Goal: Find specific page/section: Find specific page/section

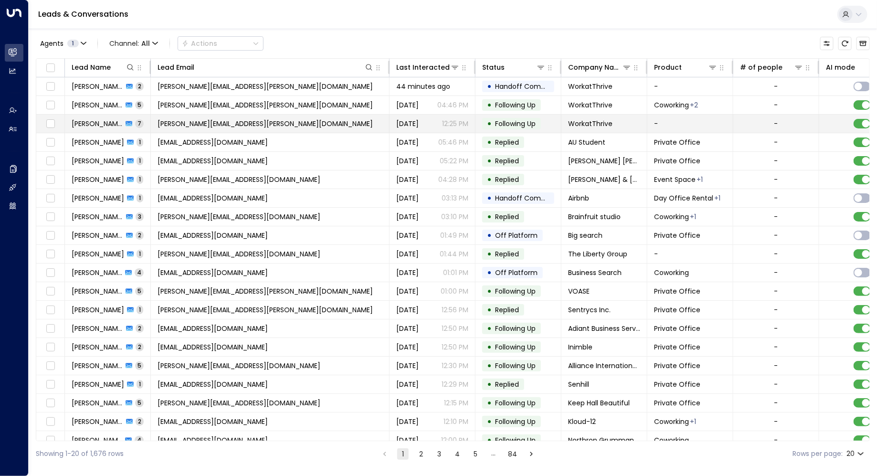
click at [223, 119] on span "[PERSON_NAME][EMAIL_ADDRESS][PERSON_NAME][DOMAIN_NAME]" at bounding box center [265, 124] width 215 height 10
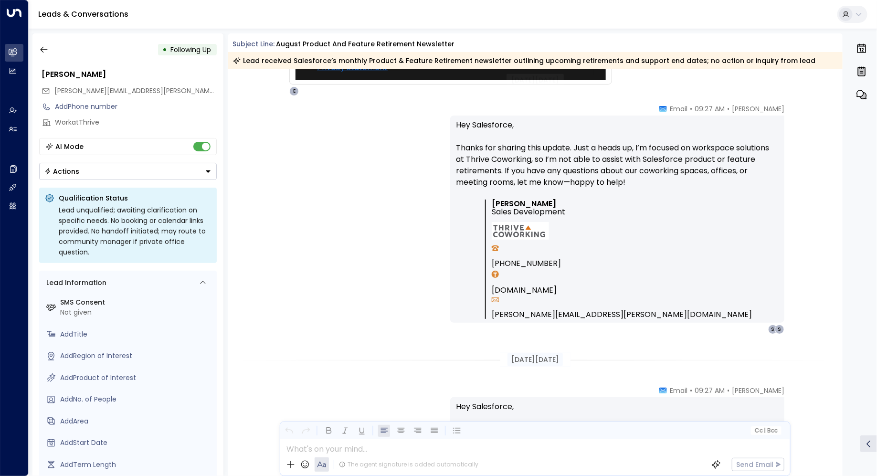
scroll to position [590, 0]
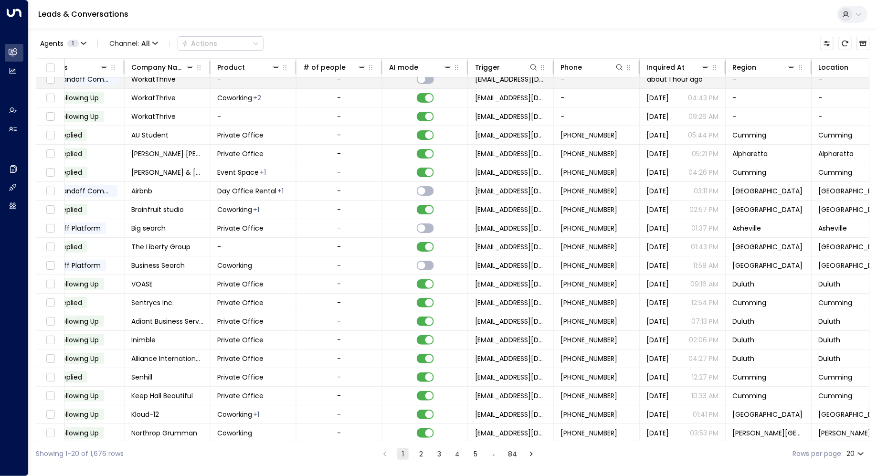
scroll to position [7, 468]
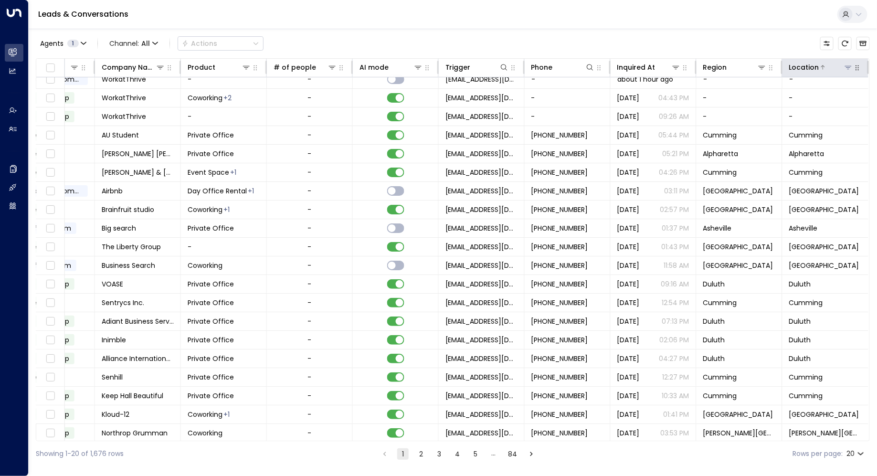
click at [844, 63] on button at bounding box center [848, 68] width 10 height 10
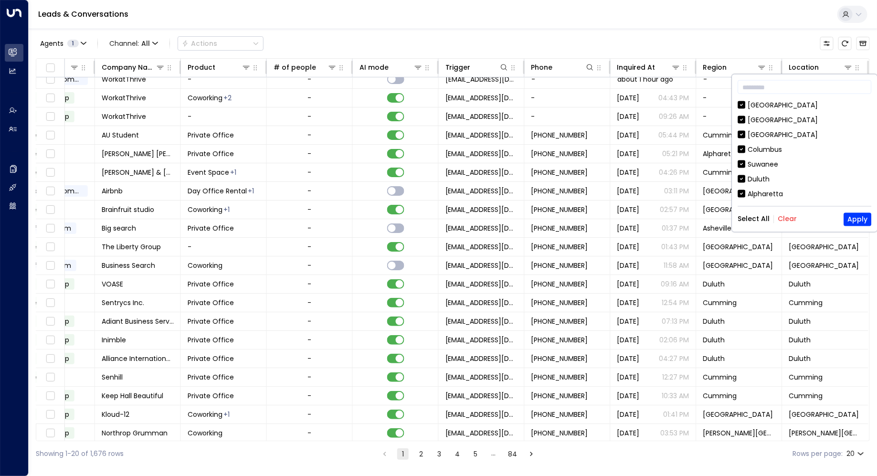
click at [779, 222] on button "Clear" at bounding box center [787, 219] width 19 height 8
click at [751, 176] on div "Duluth" at bounding box center [759, 179] width 22 height 10
click at [849, 218] on button "Apply" at bounding box center [858, 218] width 28 height 13
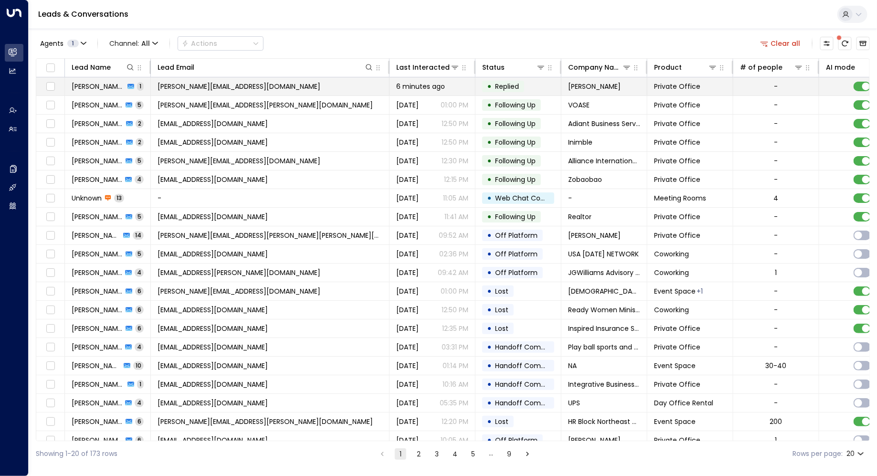
click at [164, 83] on span "[PERSON_NAME][EMAIL_ADDRESS][DOMAIN_NAME]" at bounding box center [239, 87] width 163 height 10
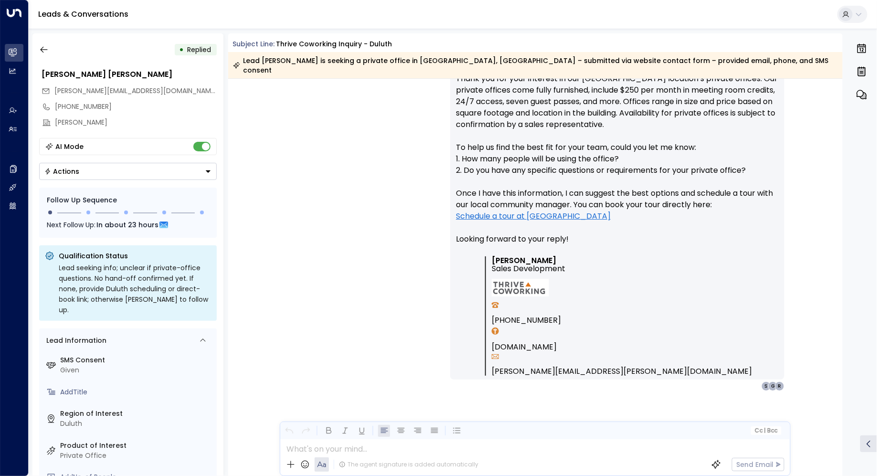
scroll to position [424, 0]
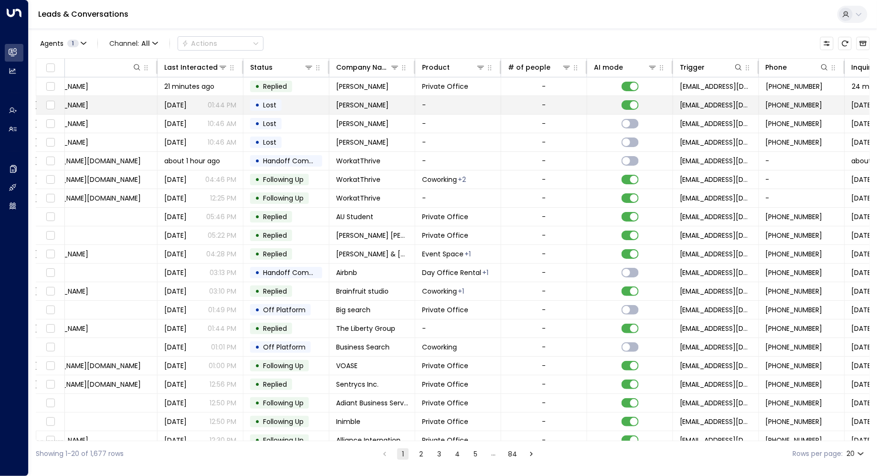
scroll to position [0, 468]
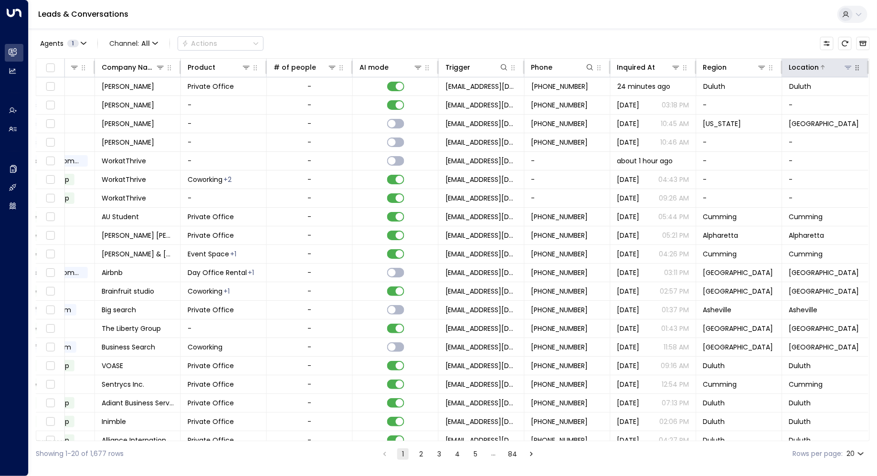
click at [846, 64] on icon at bounding box center [848, 67] width 8 height 8
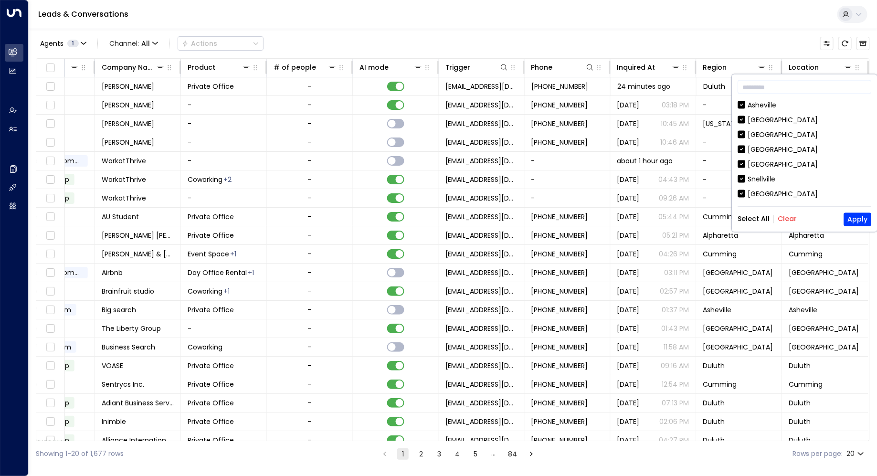
click at [788, 215] on button "Clear" at bounding box center [787, 219] width 19 height 8
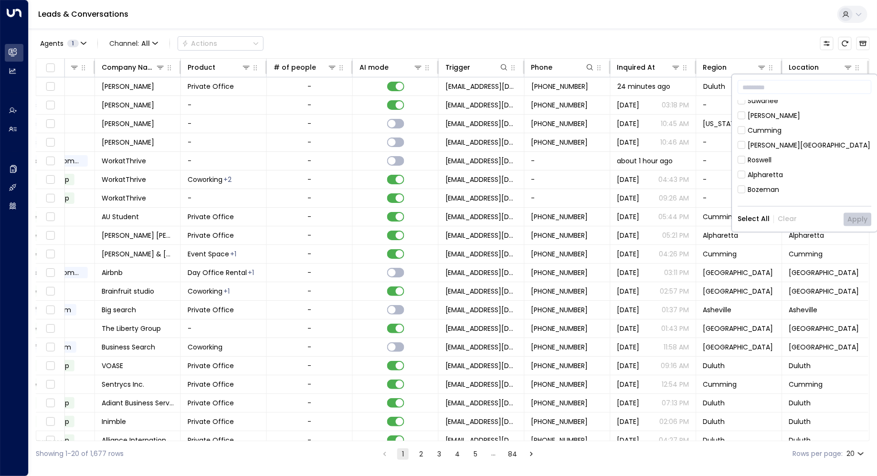
scroll to position [143, 0]
click at [763, 139] on div "Alpharetta" at bounding box center [765, 139] width 35 height 10
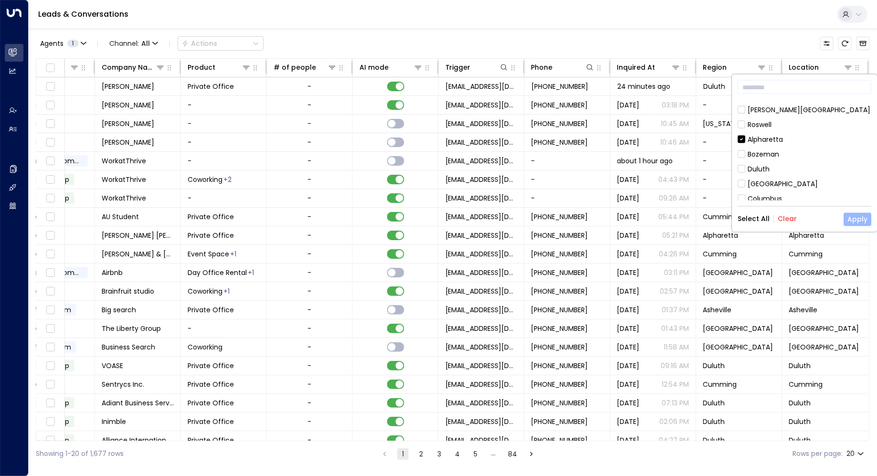
click at [851, 219] on button "Apply" at bounding box center [858, 218] width 28 height 13
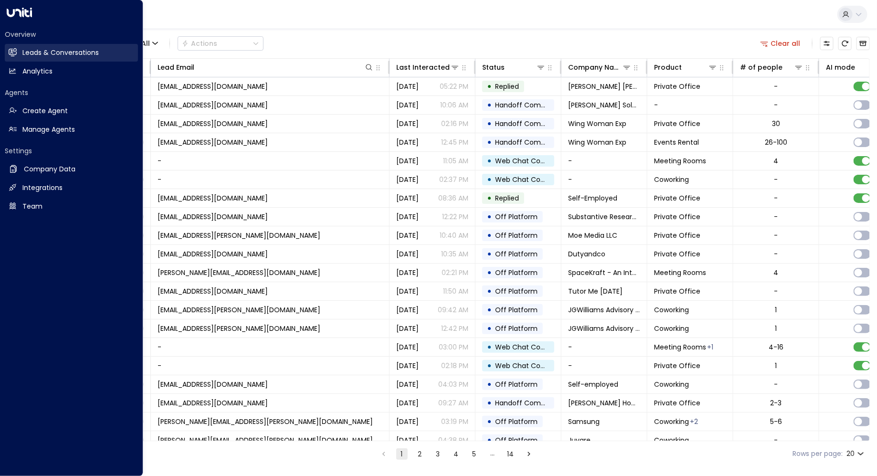
click at [82, 48] on h2 "Leads & Conversations" at bounding box center [60, 53] width 76 height 10
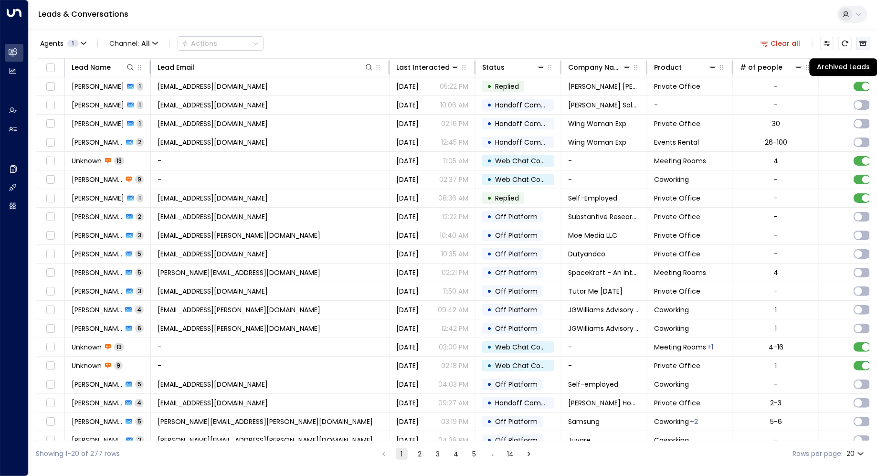
click at [865, 38] on button "Archived Leads" at bounding box center [862, 43] width 13 height 13
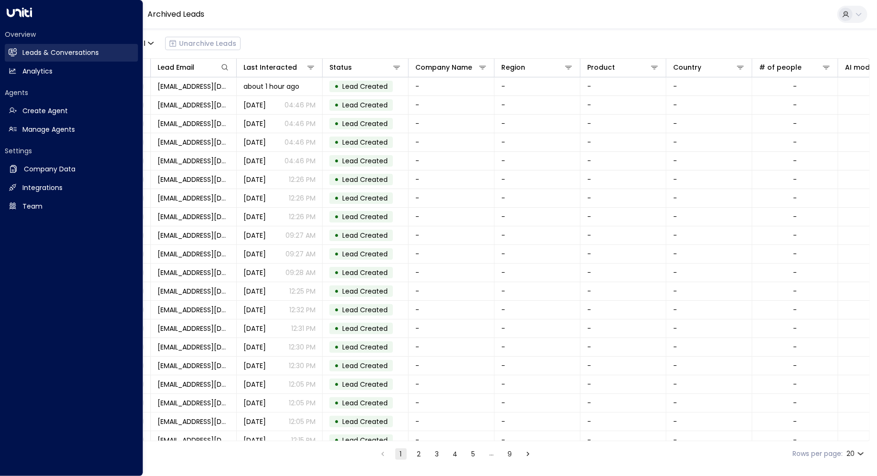
click at [11, 53] on icon at bounding box center [14, 52] width 6 height 8
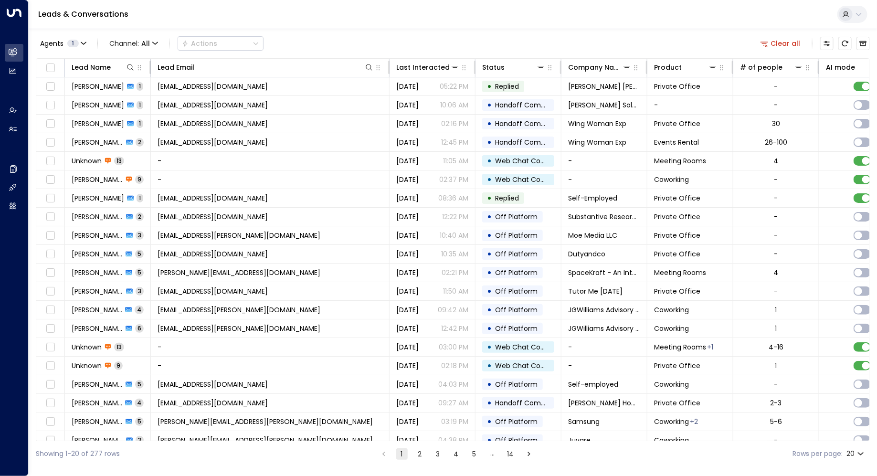
click at [787, 43] on button "Clear all" at bounding box center [780, 43] width 48 height 13
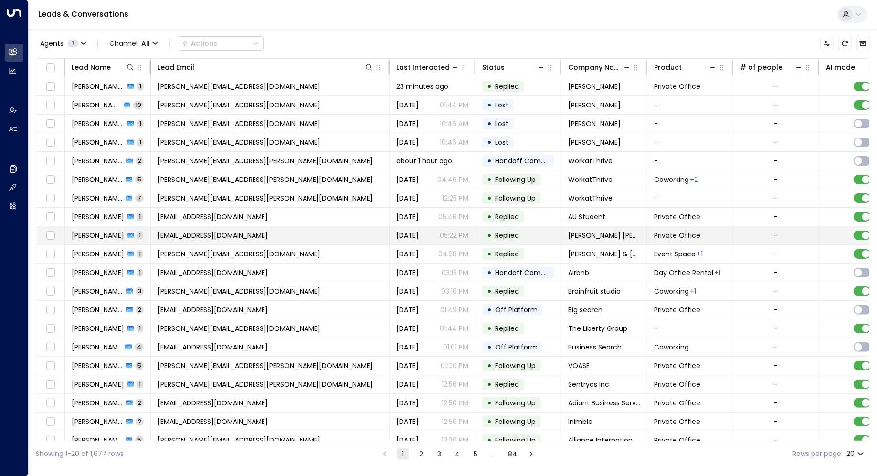
scroll to position [0, 0]
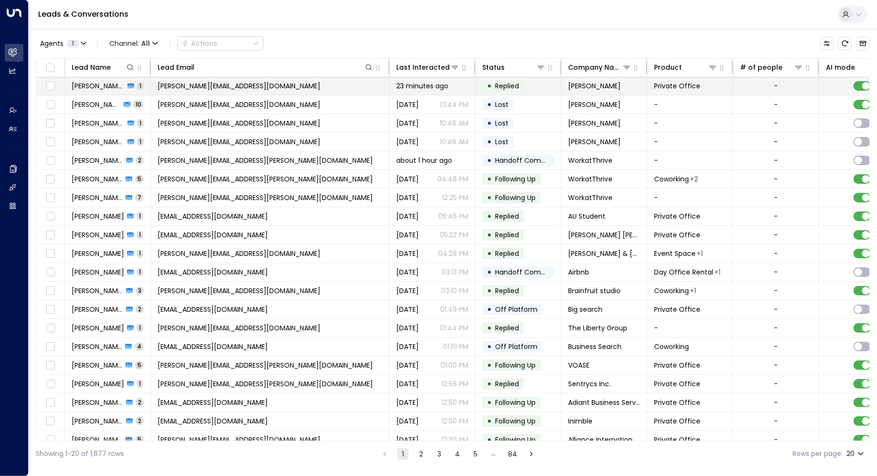
click at [87, 90] on span "[PERSON_NAME] [PERSON_NAME]" at bounding box center [98, 86] width 53 height 10
